Goal: Transaction & Acquisition: Purchase product/service

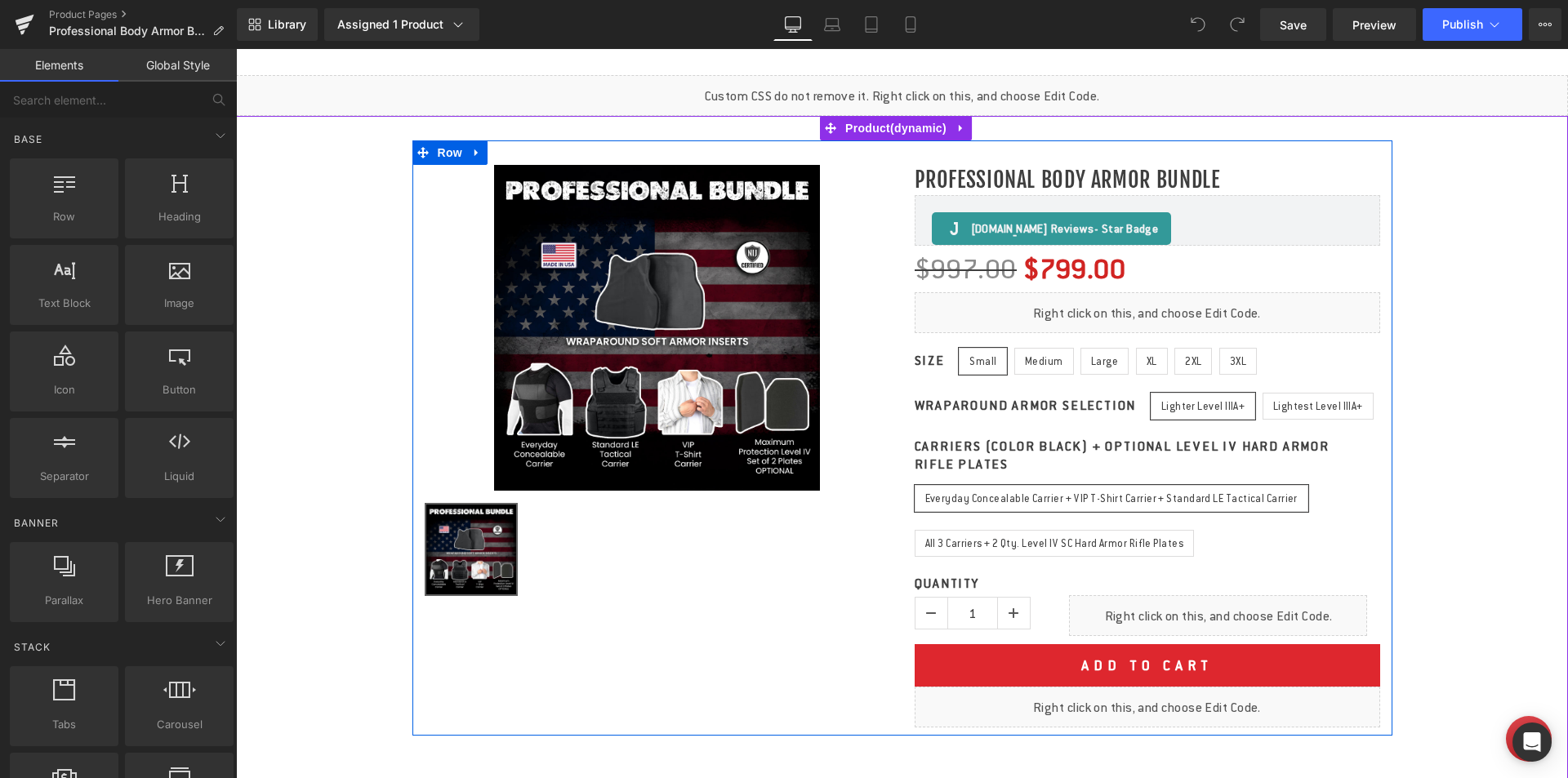
scroll to position [245, 0]
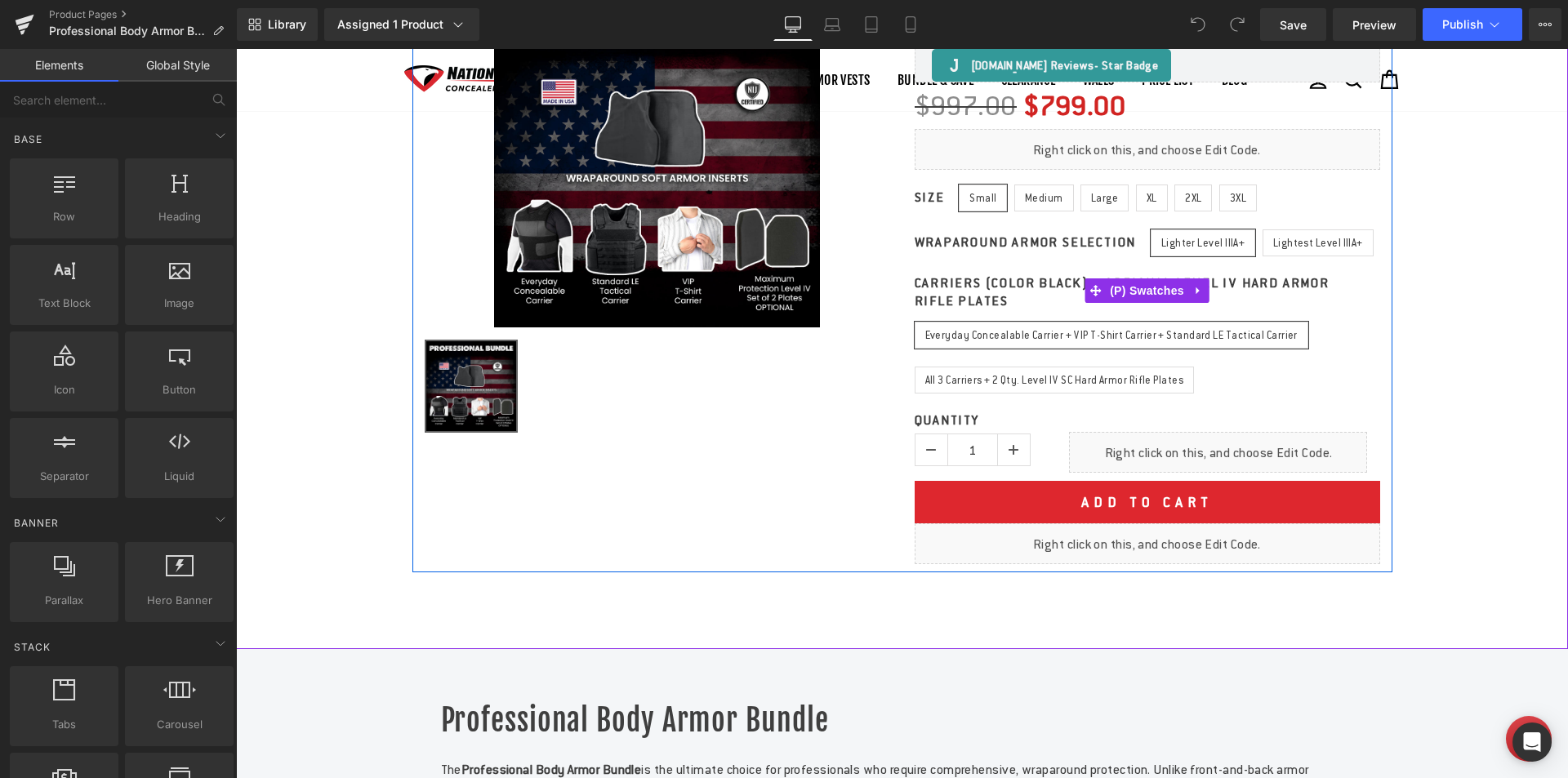
click at [1130, 314] on label "Carriers (Color Black) + Optional Level IV Hard Armor Rifle Plates" at bounding box center [1141, 294] width 454 height 39
click at [1124, 314] on label "Carriers (Color Black) + Optional Level IV Hard Armor Rifle Plates" at bounding box center [1141, 294] width 454 height 39
click at [1104, 348] on span "Everyday Concealable Carrier + VIP T-Shirt Carrier + Standard LE Tactical Carri…" at bounding box center [1111, 335] width 373 height 26
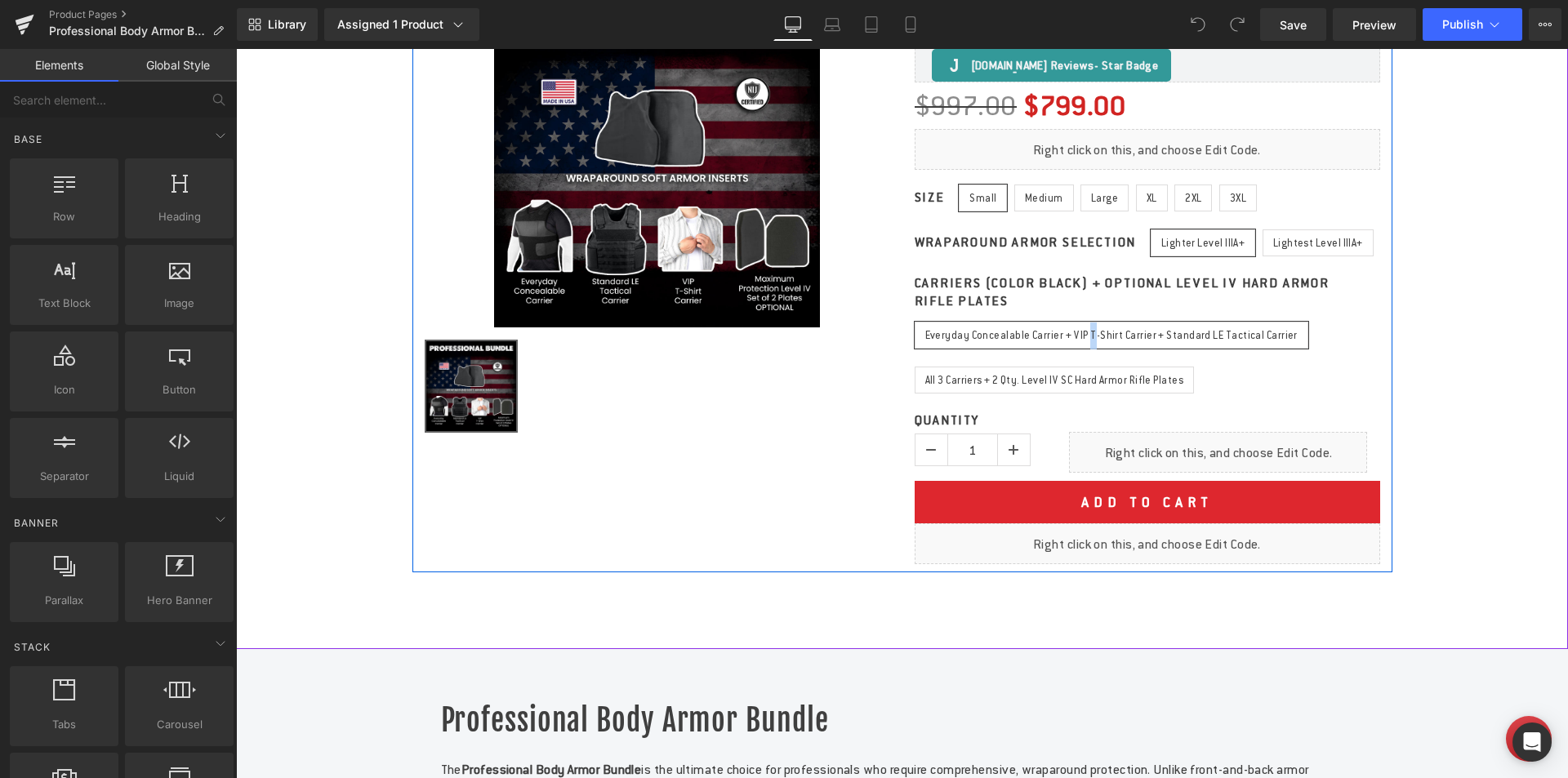
scroll to position [0, 0]
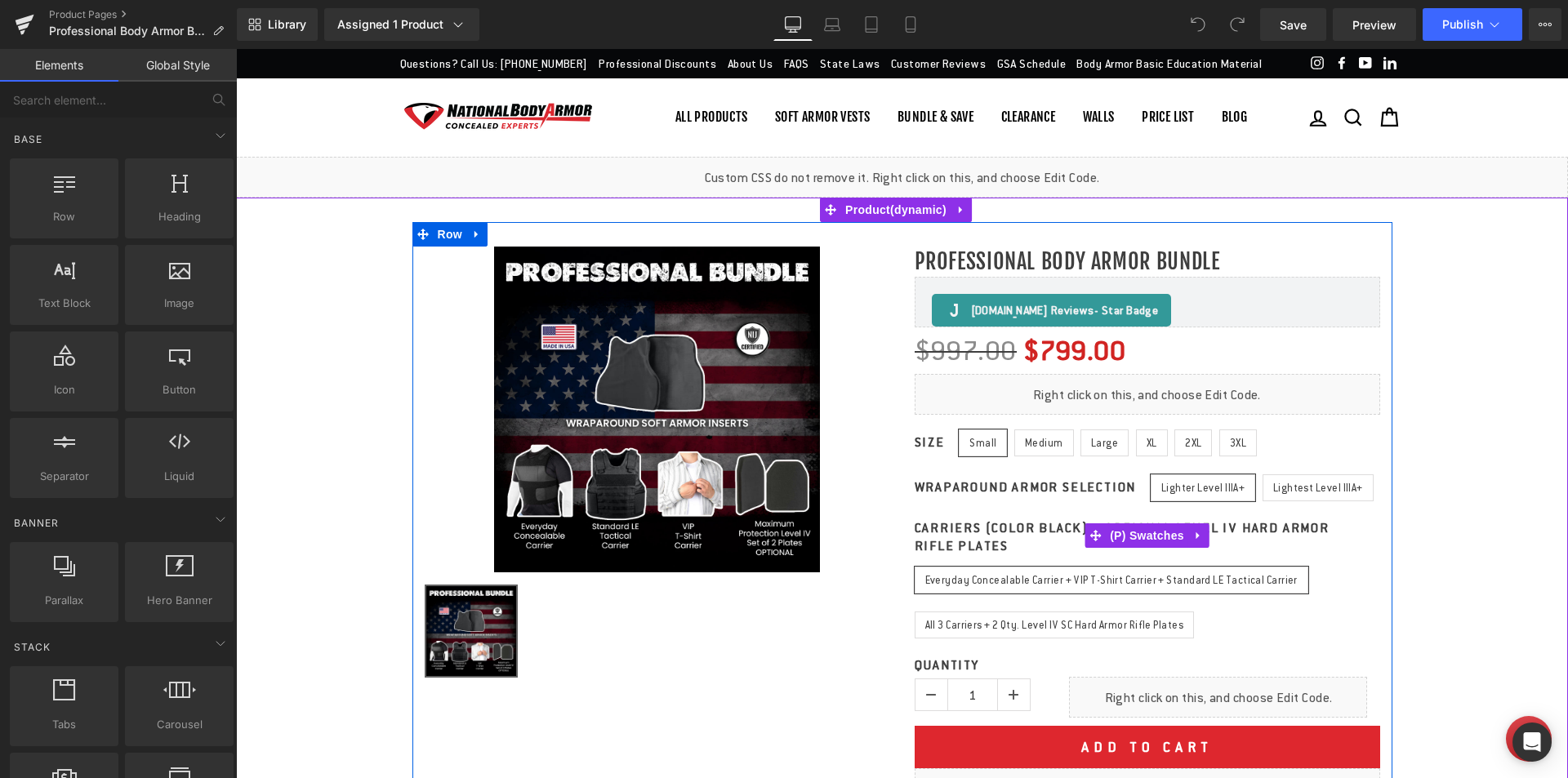
click at [952, 519] on div "Wraparound Armor Selection Lighter Level IIIA+ Lightest Level IIIA+" at bounding box center [1146, 497] width 465 height 45
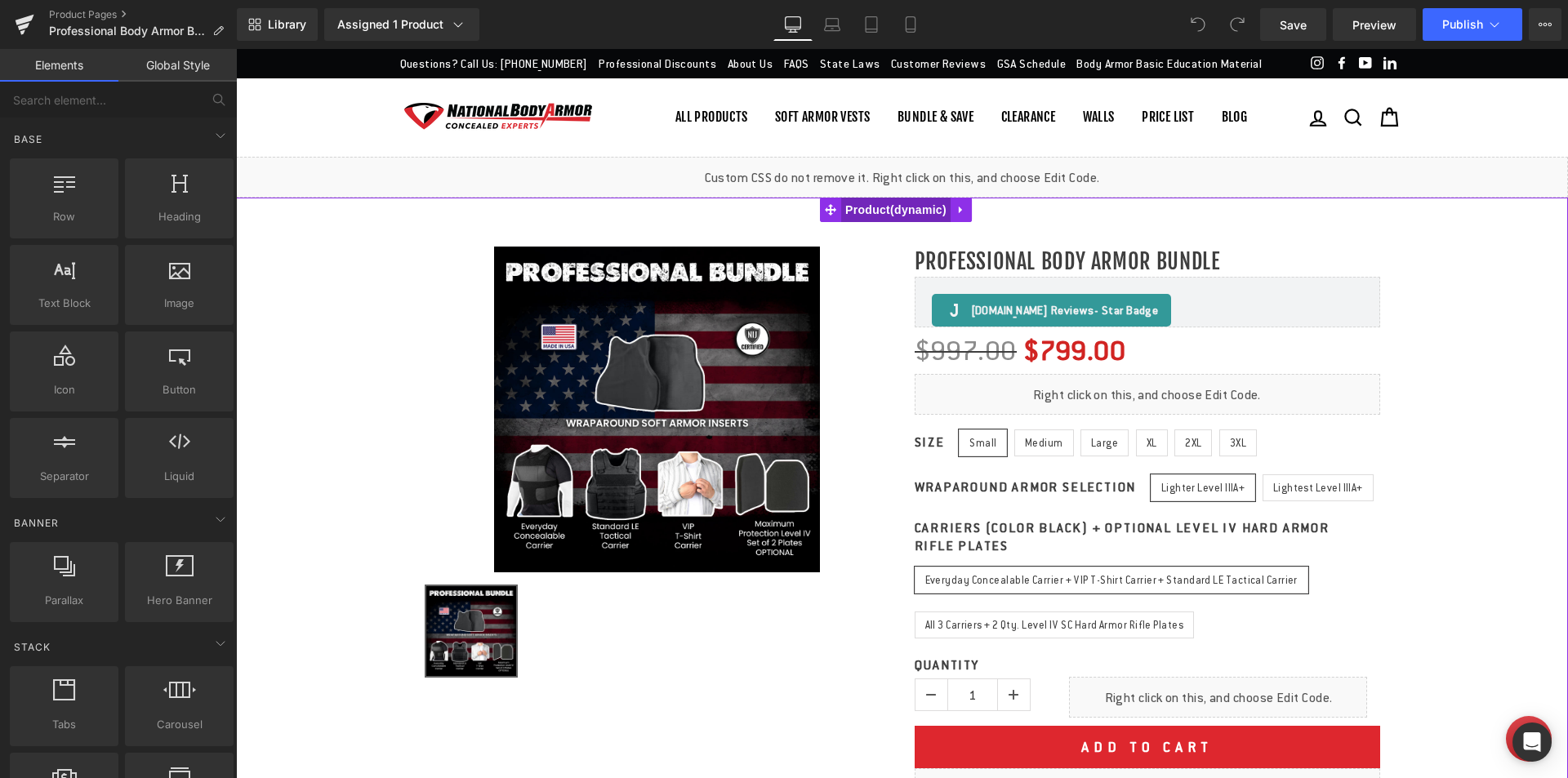
click at [906, 222] on span "Product" at bounding box center [896, 210] width 110 height 25
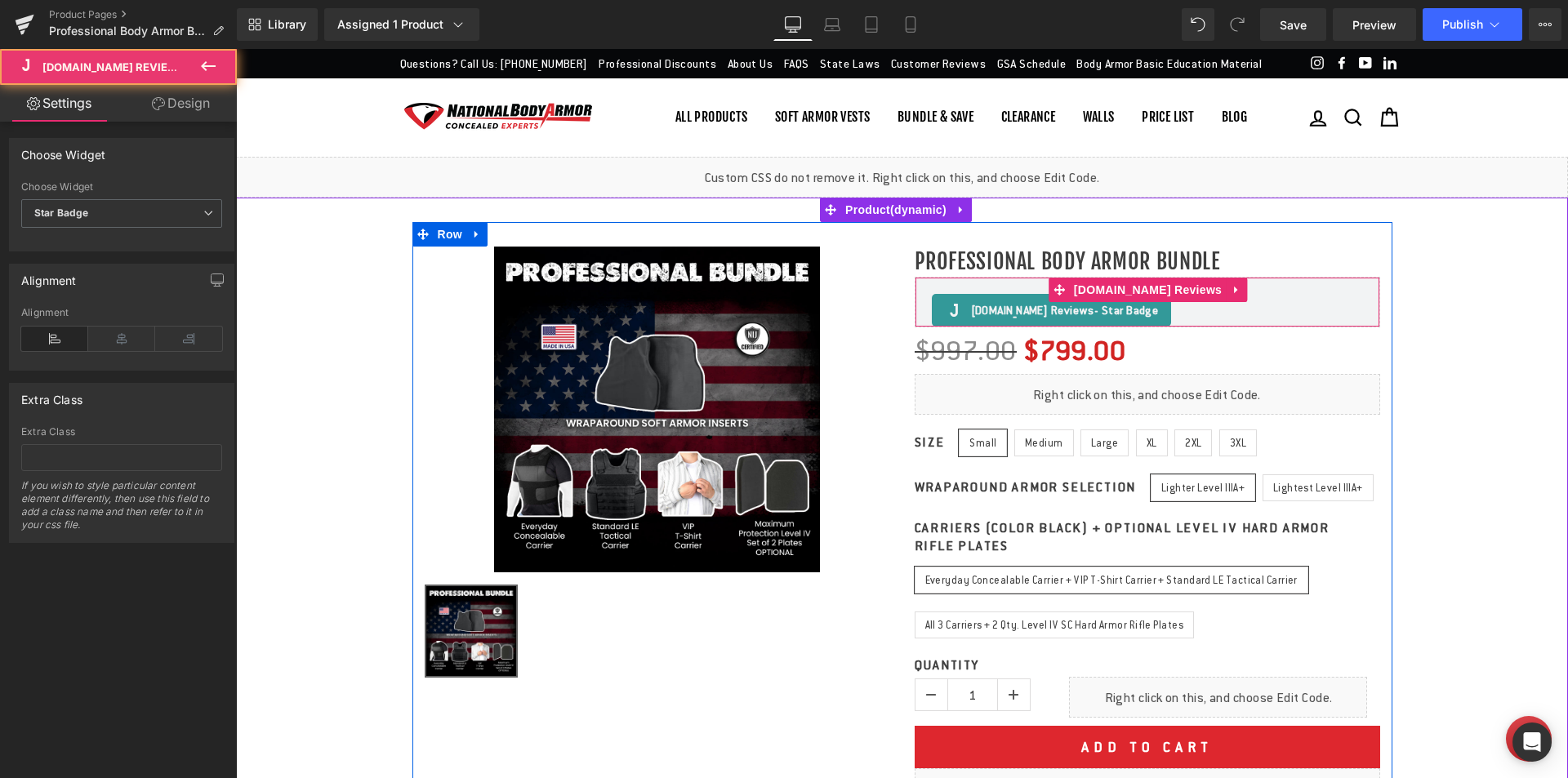
click at [1013, 320] on span "[DOMAIN_NAME] Reviews - Star Badge" at bounding box center [1064, 310] width 188 height 20
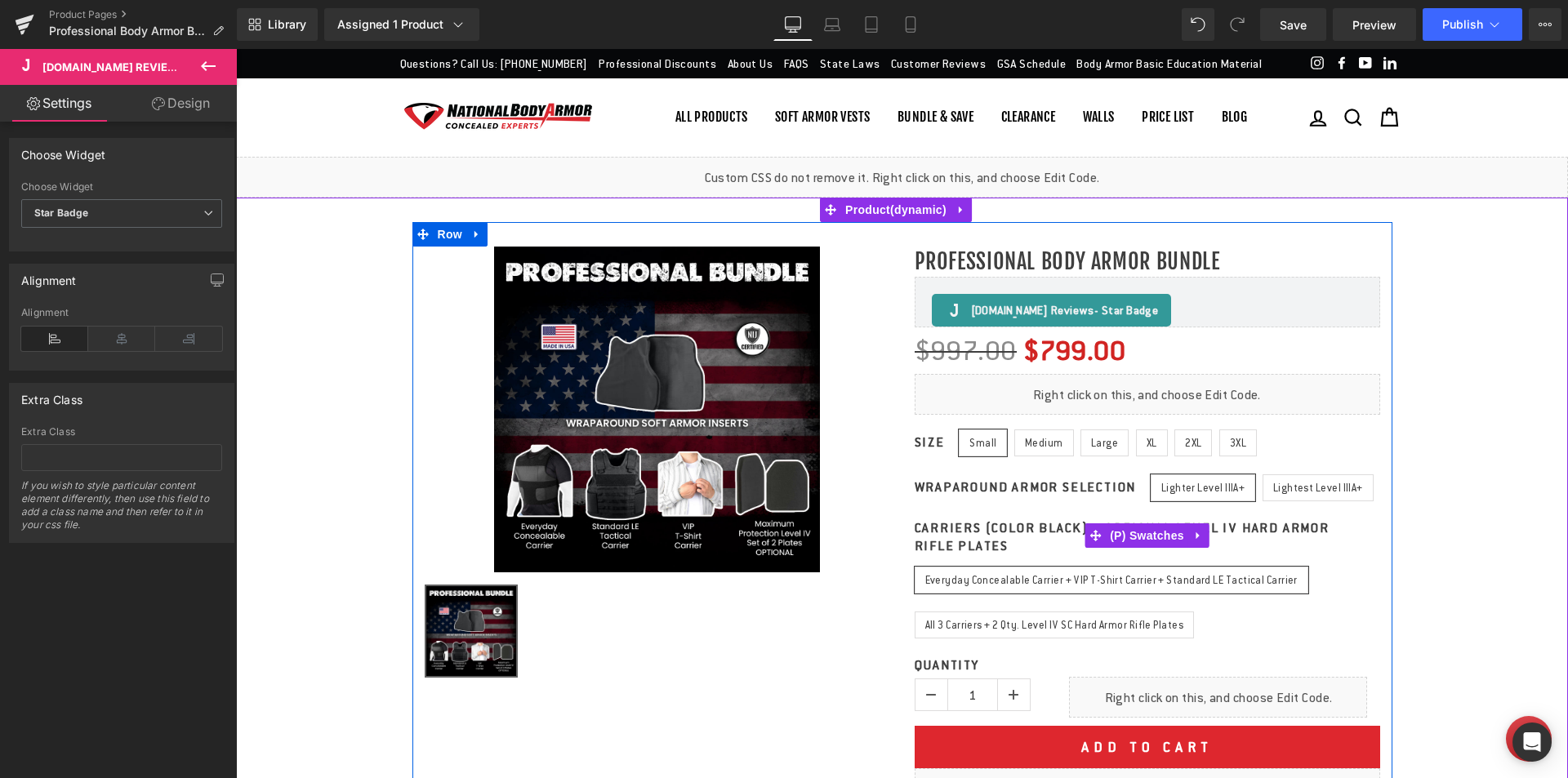
click at [1002, 593] on span "Everyday Concealable Carrier + VIP T-Shirt Carrier + Standard LE Tactical Carri…" at bounding box center [1111, 580] width 373 height 26
click at [1159, 548] on span "(P) Swatches" at bounding box center [1146, 536] width 82 height 25
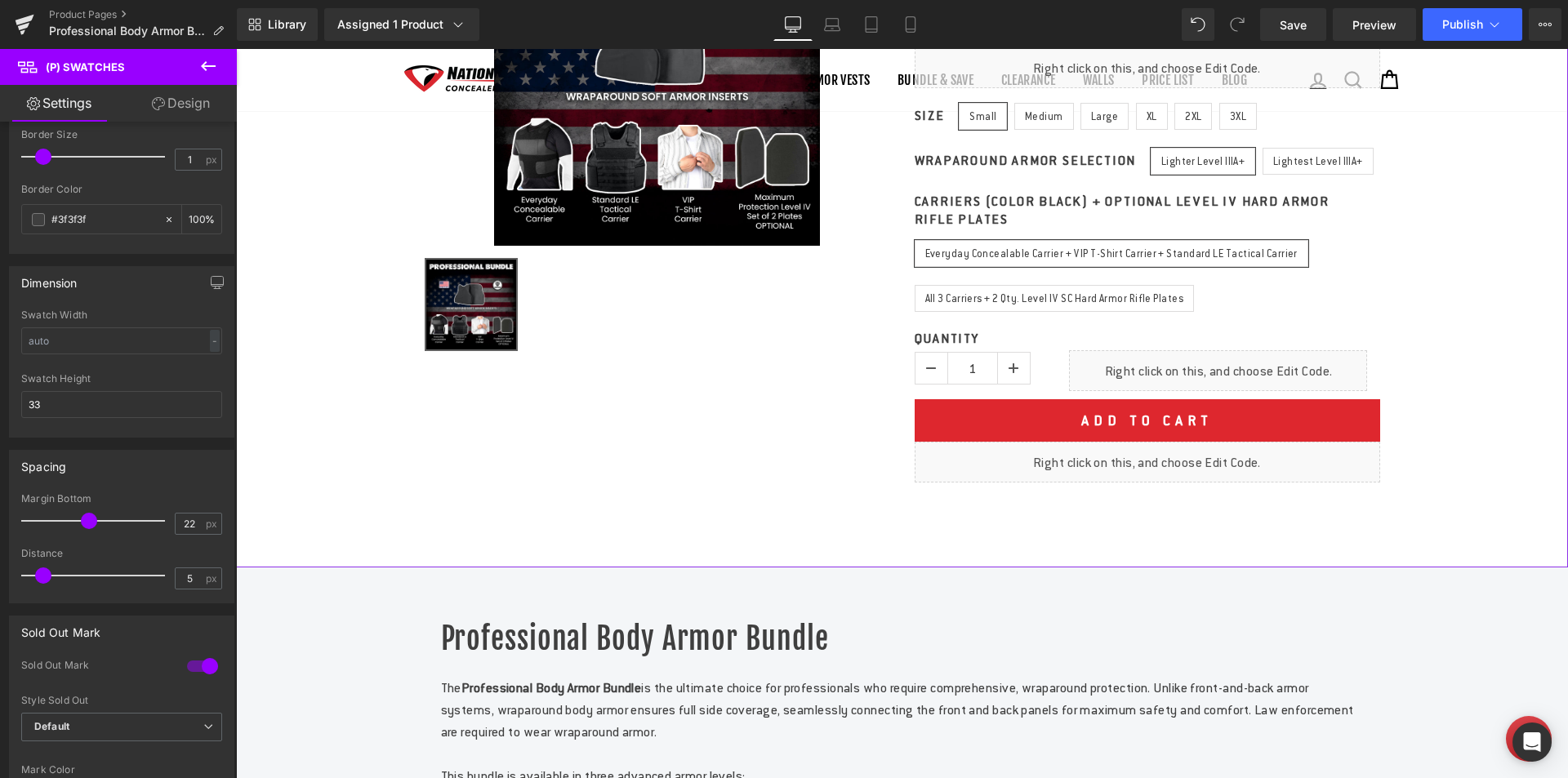
scroll to position [245, 0]
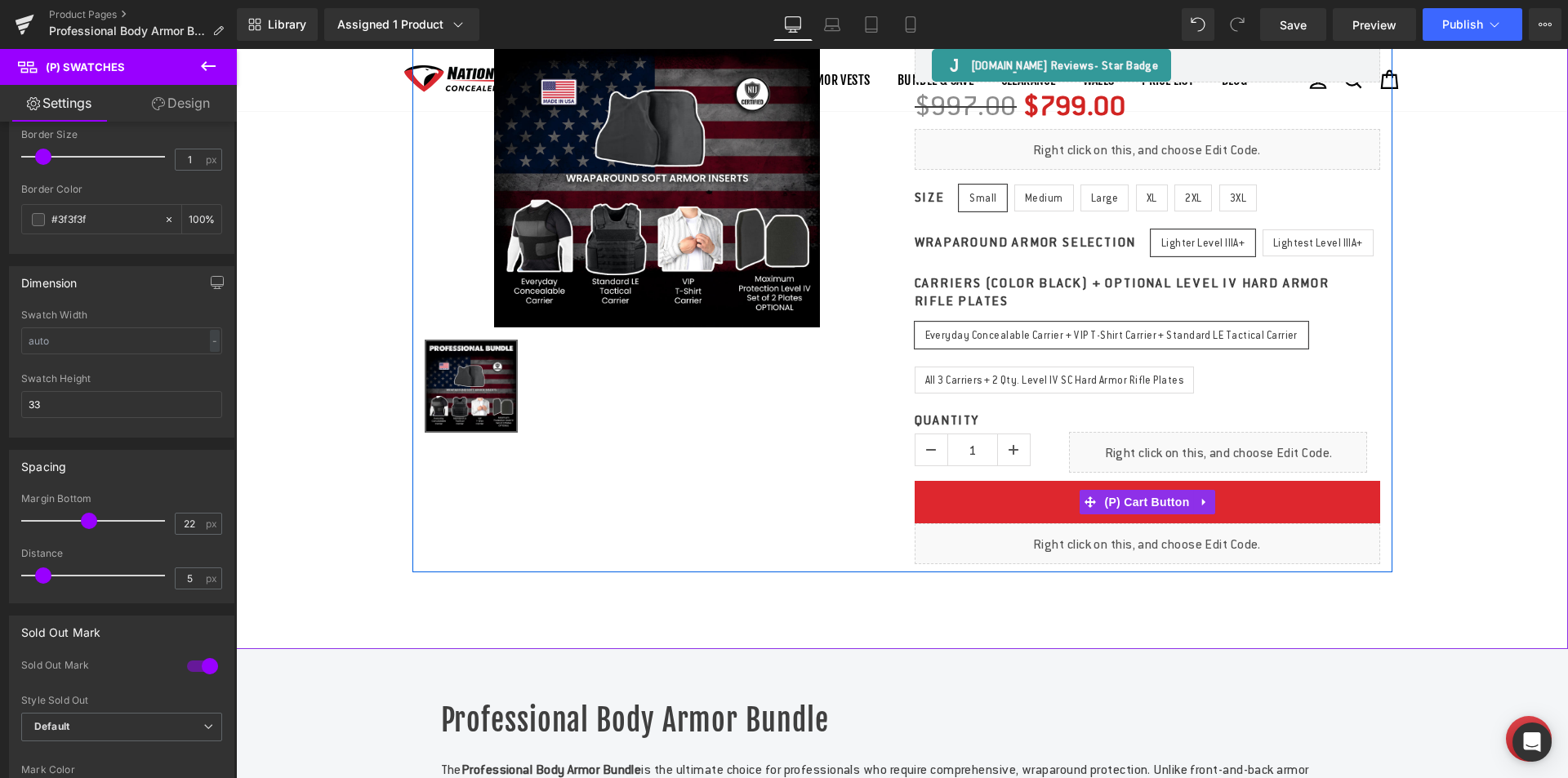
click at [1032, 524] on button "Add To Cart" at bounding box center [1146, 502] width 465 height 43
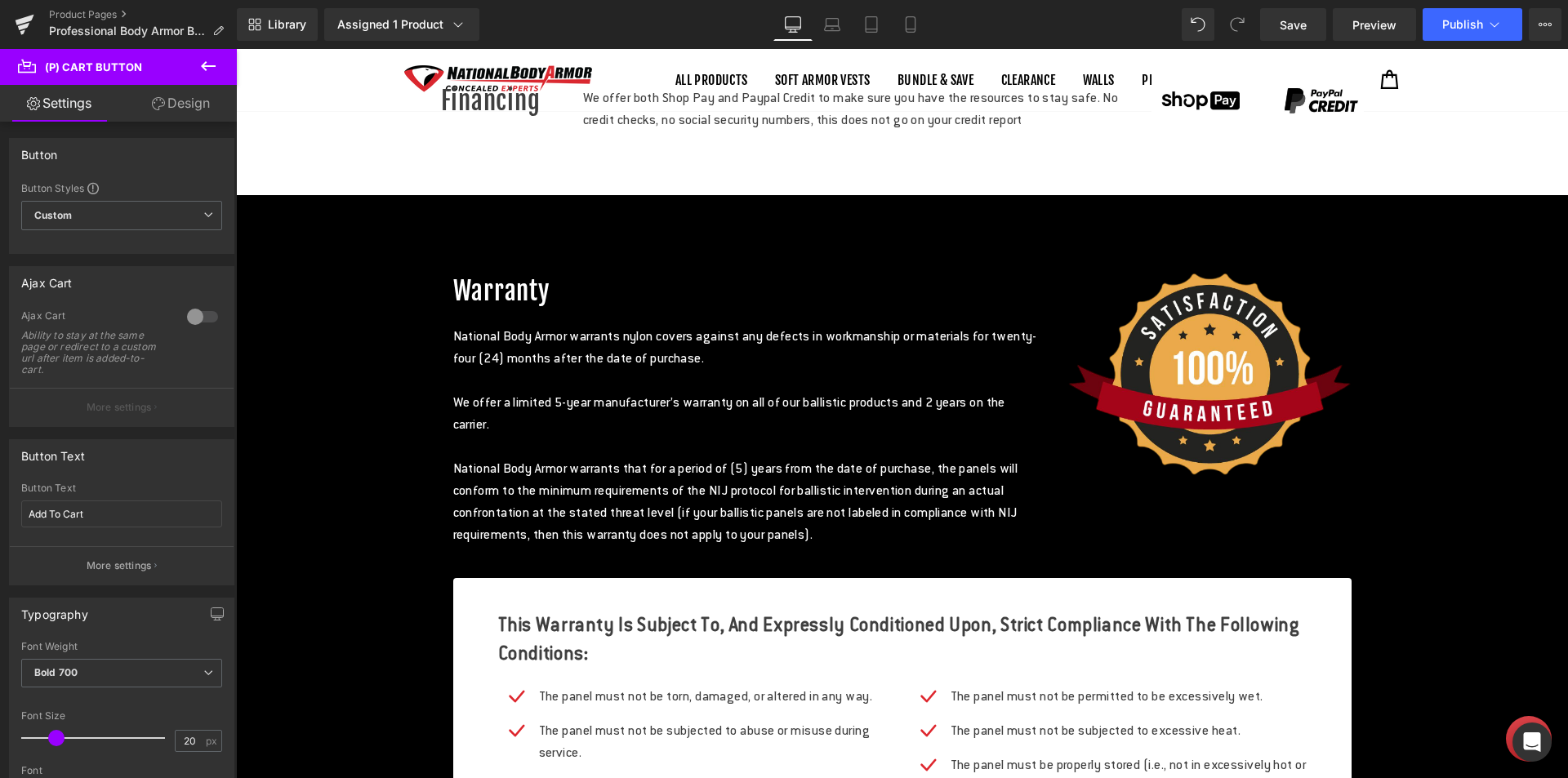
scroll to position [4654, 0]
